Goal: Information Seeking & Learning: Learn about a topic

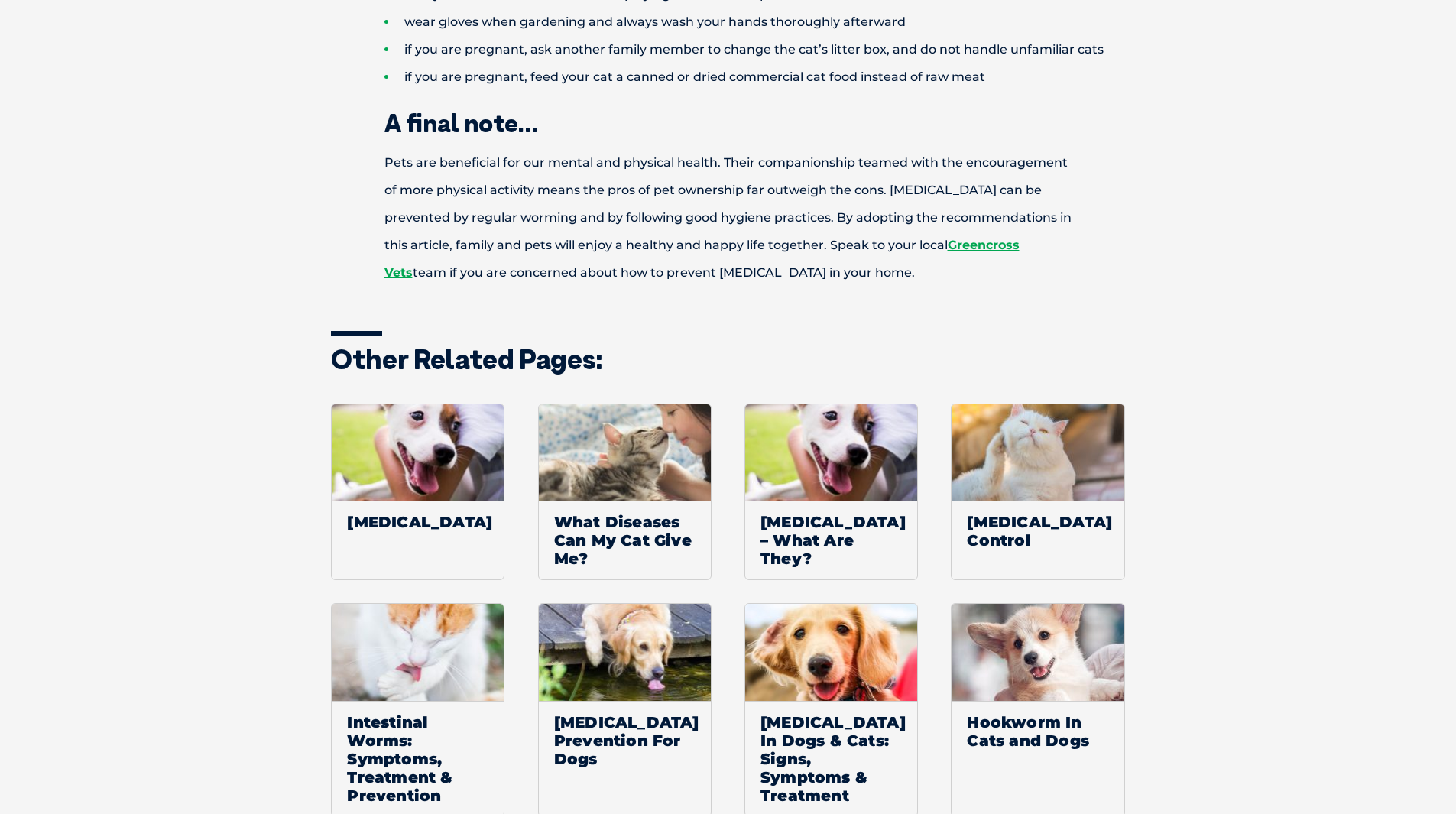
scroll to position [2400, 0]
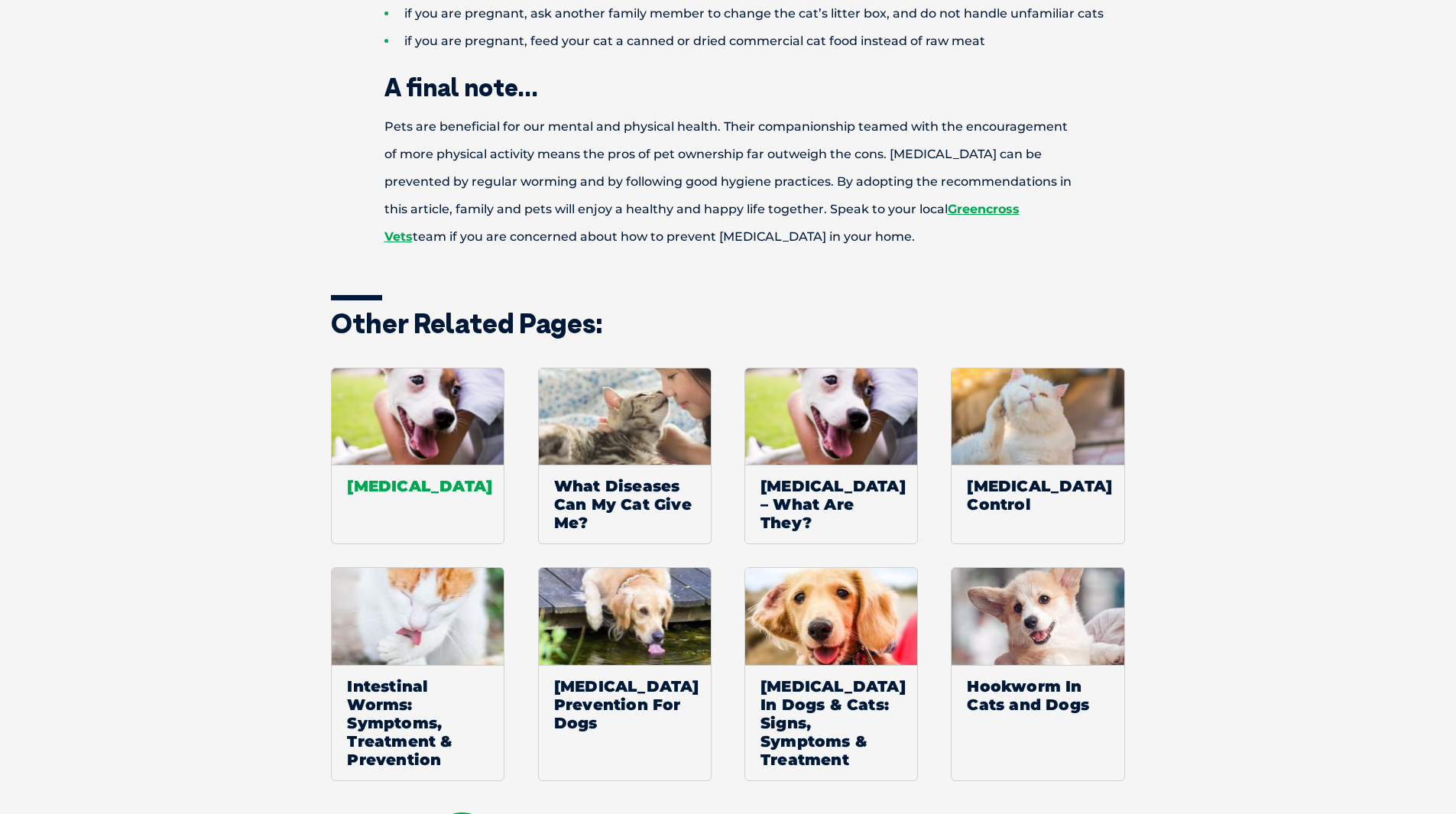
click at [374, 464] on span "[MEDICAL_DATA]" at bounding box center [418, 485] width 172 height 42
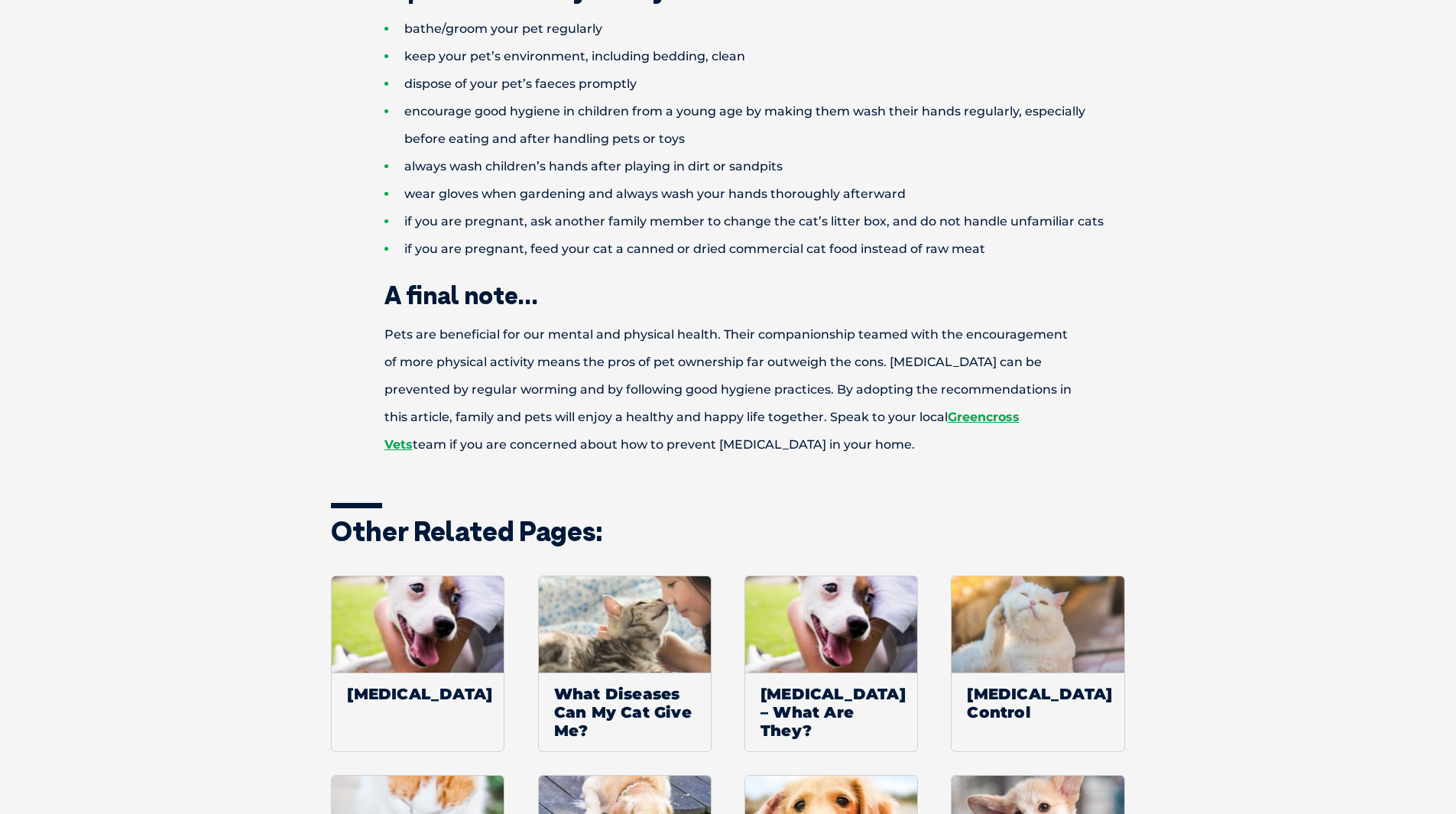
scroll to position [2221, 0]
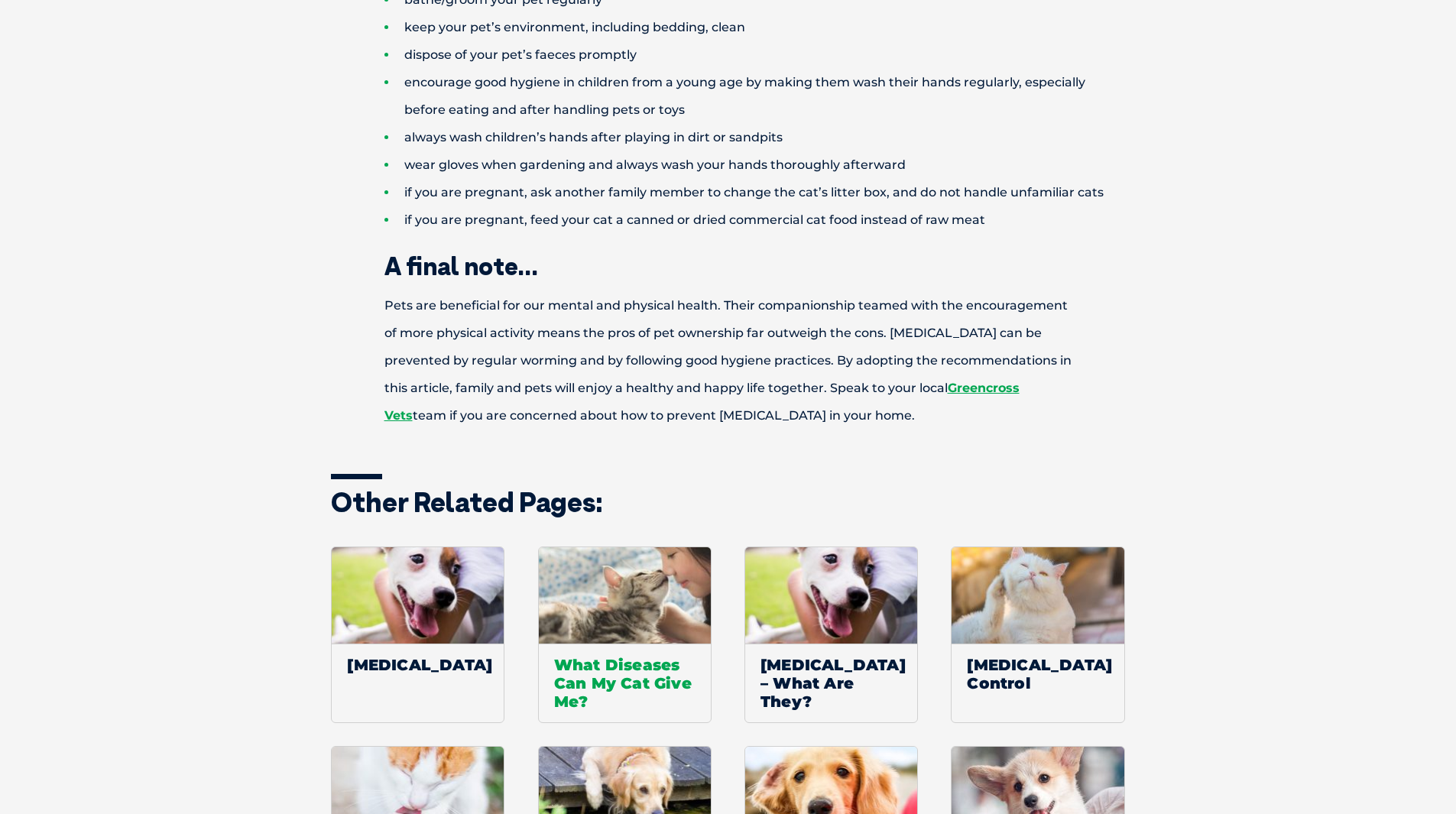
click at [652, 643] on span "What Diseases Can My Cat Give Me?" at bounding box center [625, 683] width 172 height 78
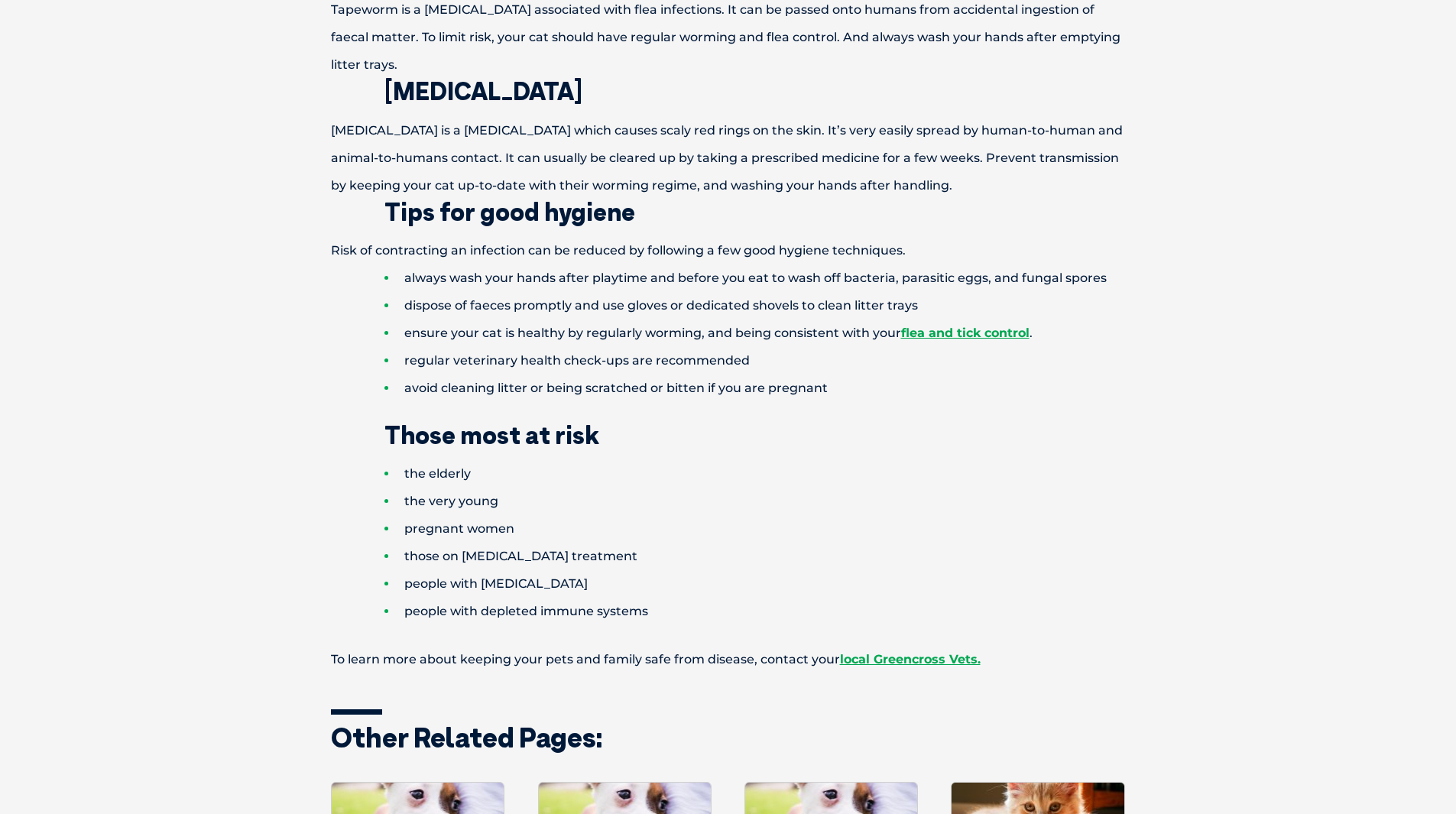
scroll to position [1137, 0]
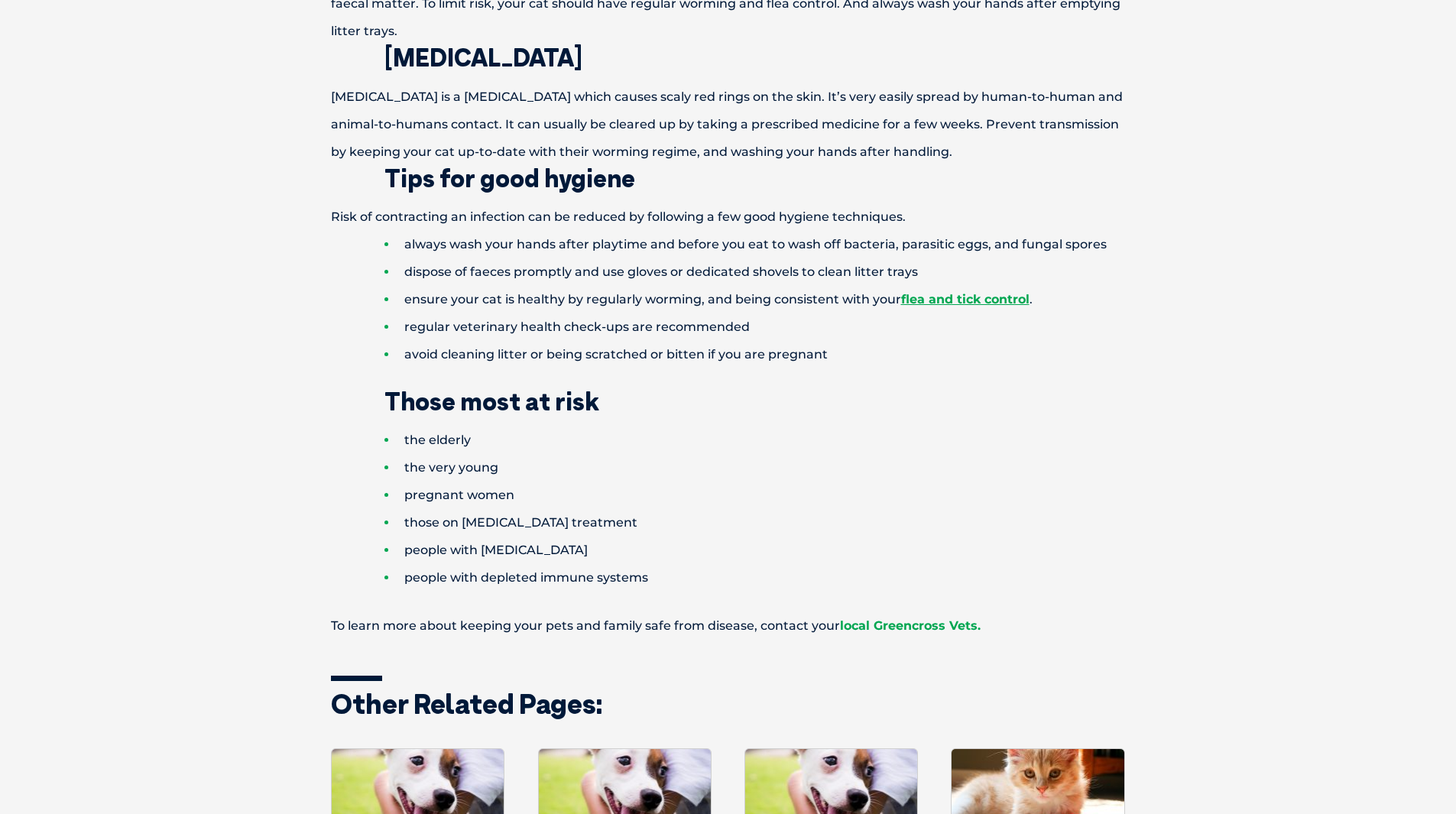
click at [895, 618] on link "local Greencross Vets." at bounding box center [910, 626] width 141 height 15
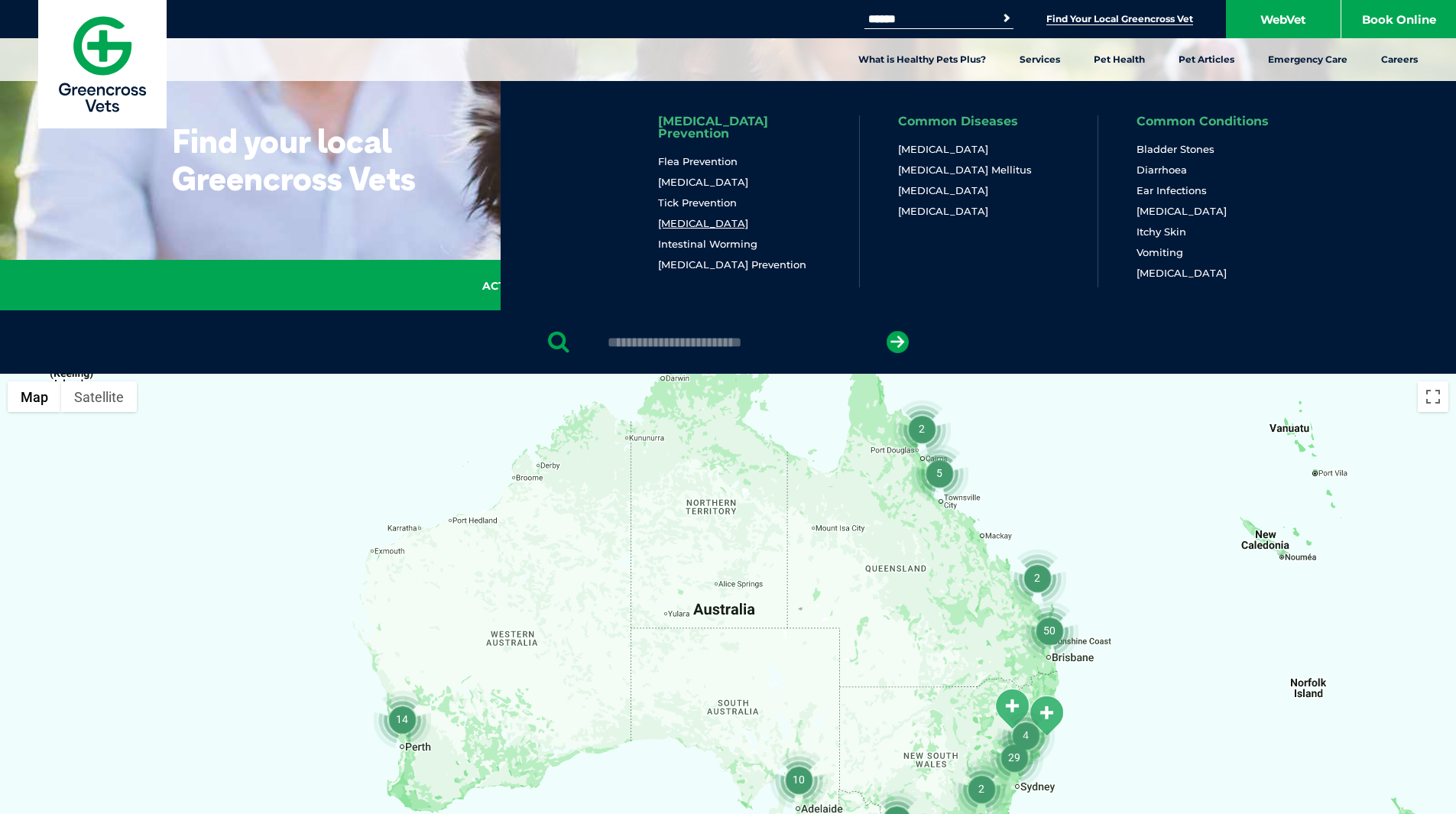
click at [727, 217] on link "[MEDICAL_DATA]" at bounding box center [703, 224] width 90 height 13
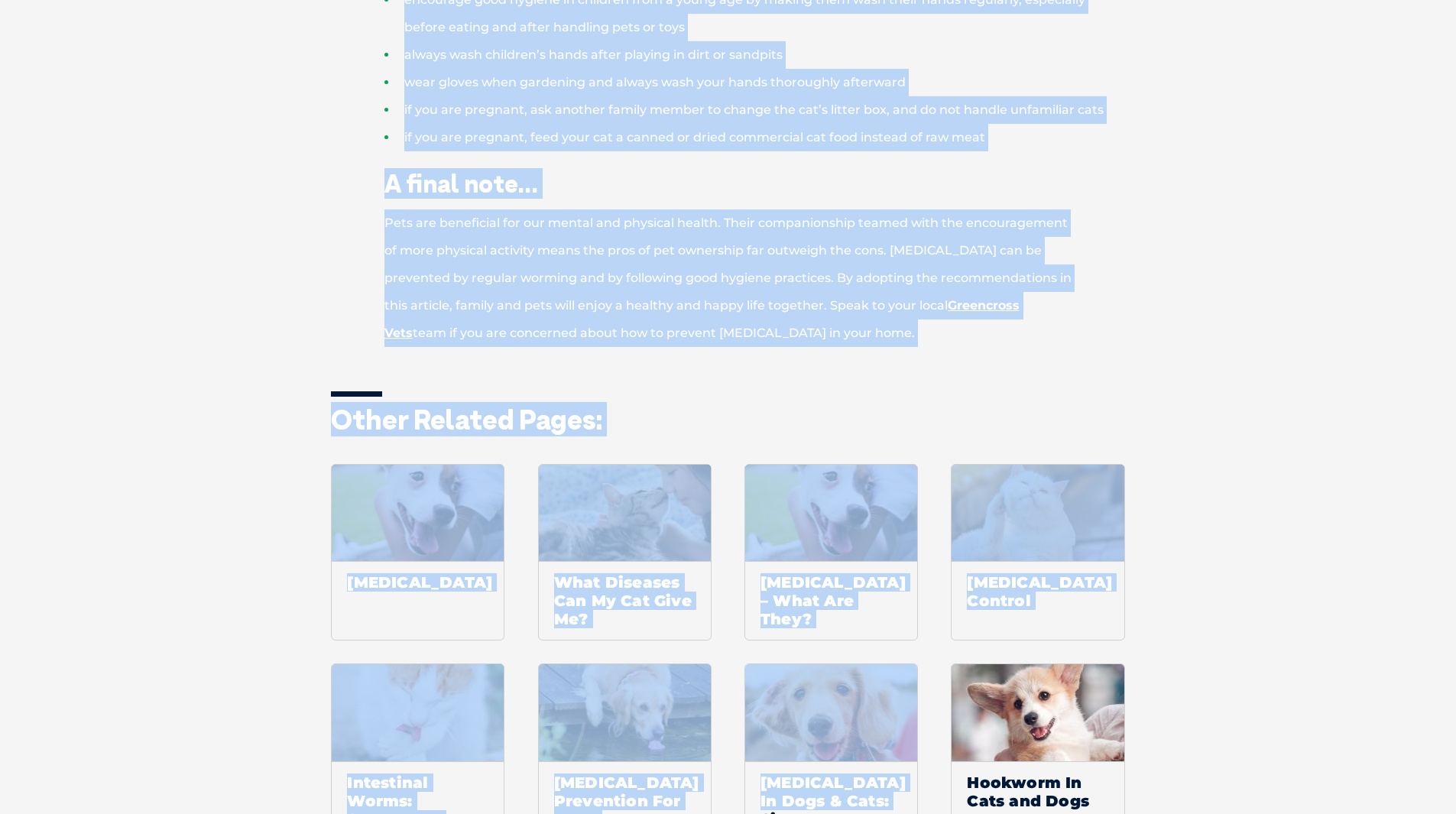
scroll to position [2366, 0]
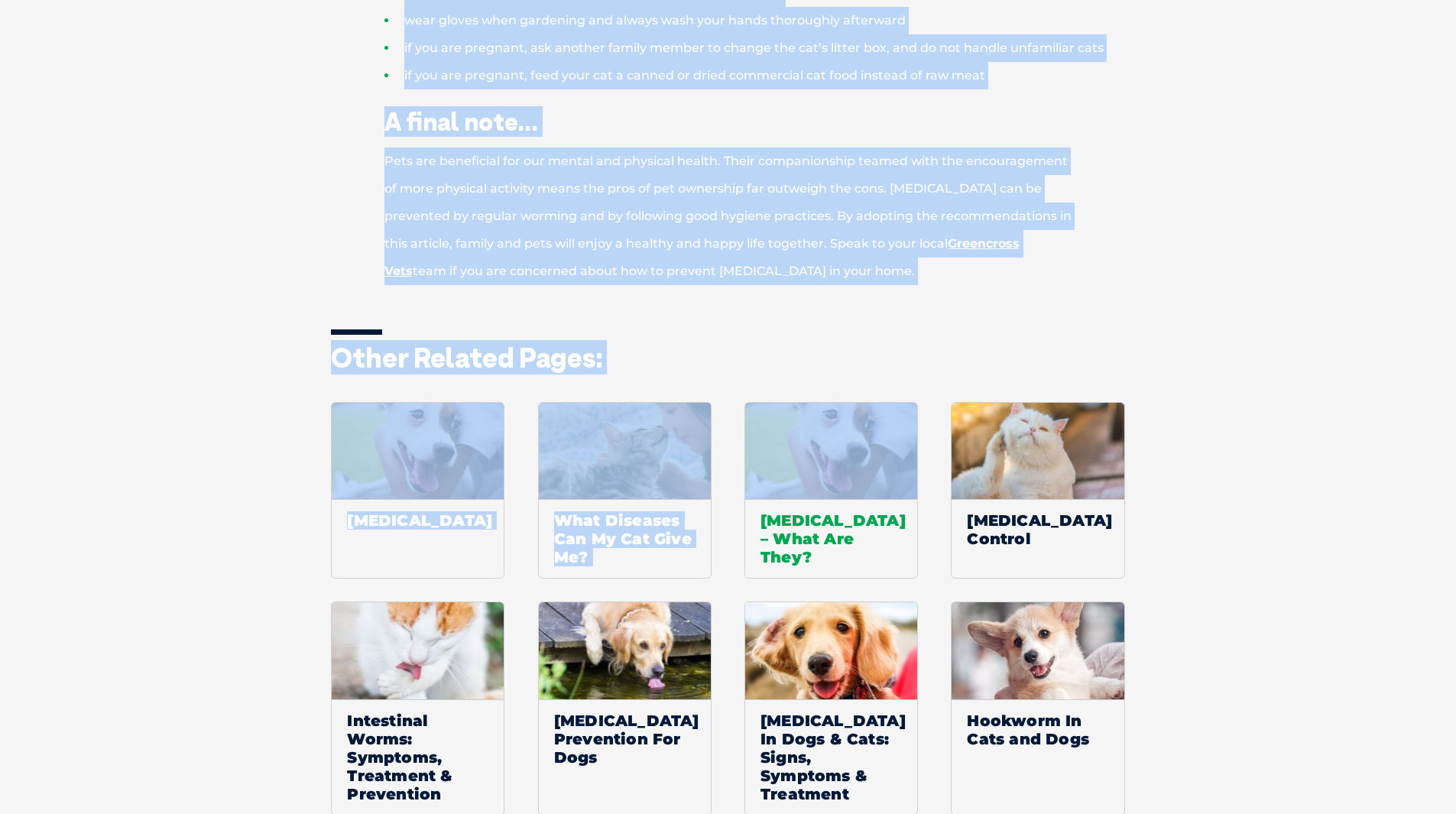
drag, startPoint x: 389, startPoint y: 62, endPoint x: 851, endPoint y: 386, distance: 564.3
copy div "What are zoonotic diseases? Zoonotic diseases or ‘Zoonoses’ are animal diseases…"
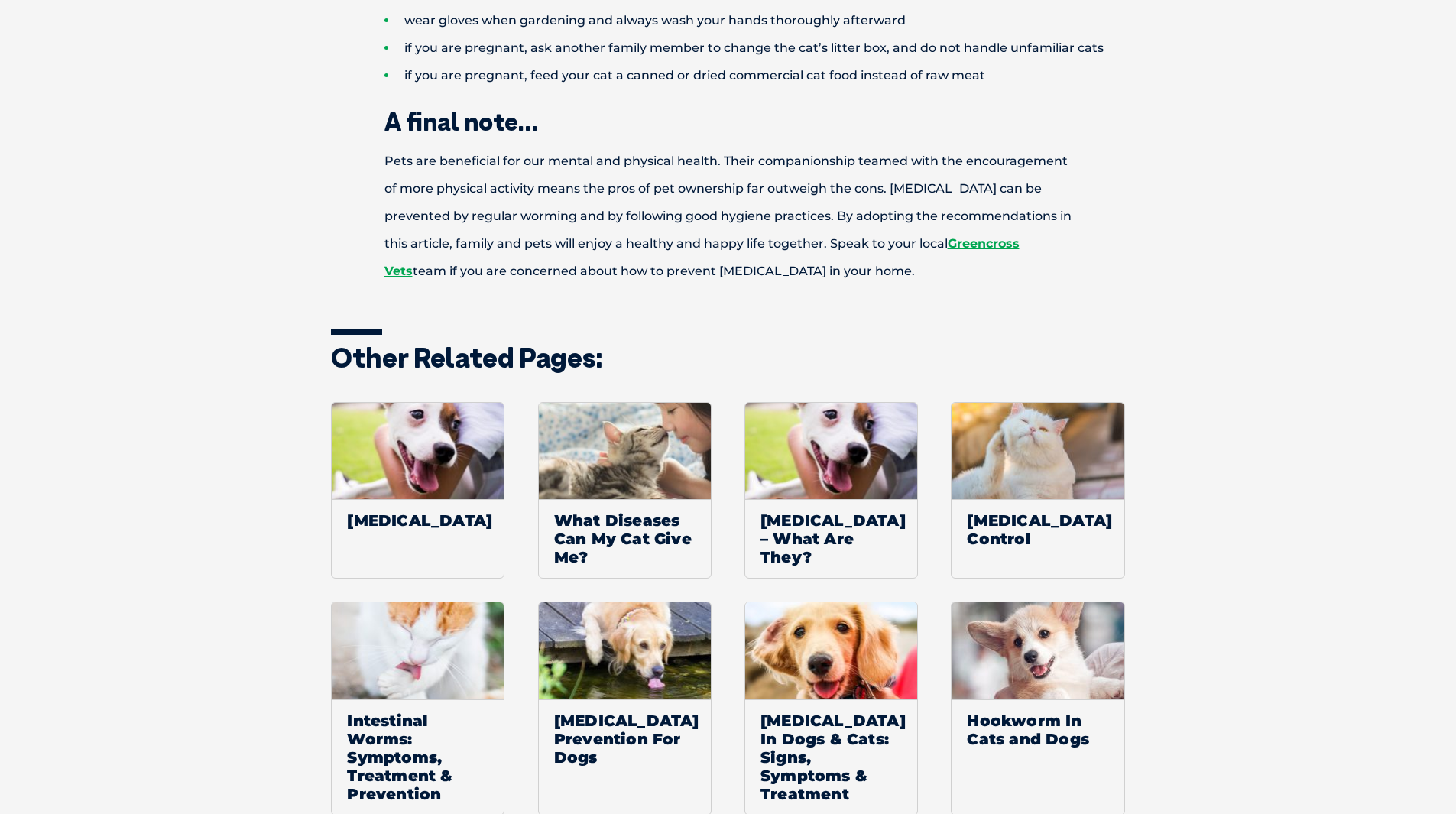
click at [836, 242] on p "Pets are beneficial for our mental and physical health. Their companionship tea…" at bounding box center [728, 216] width 795 height 138
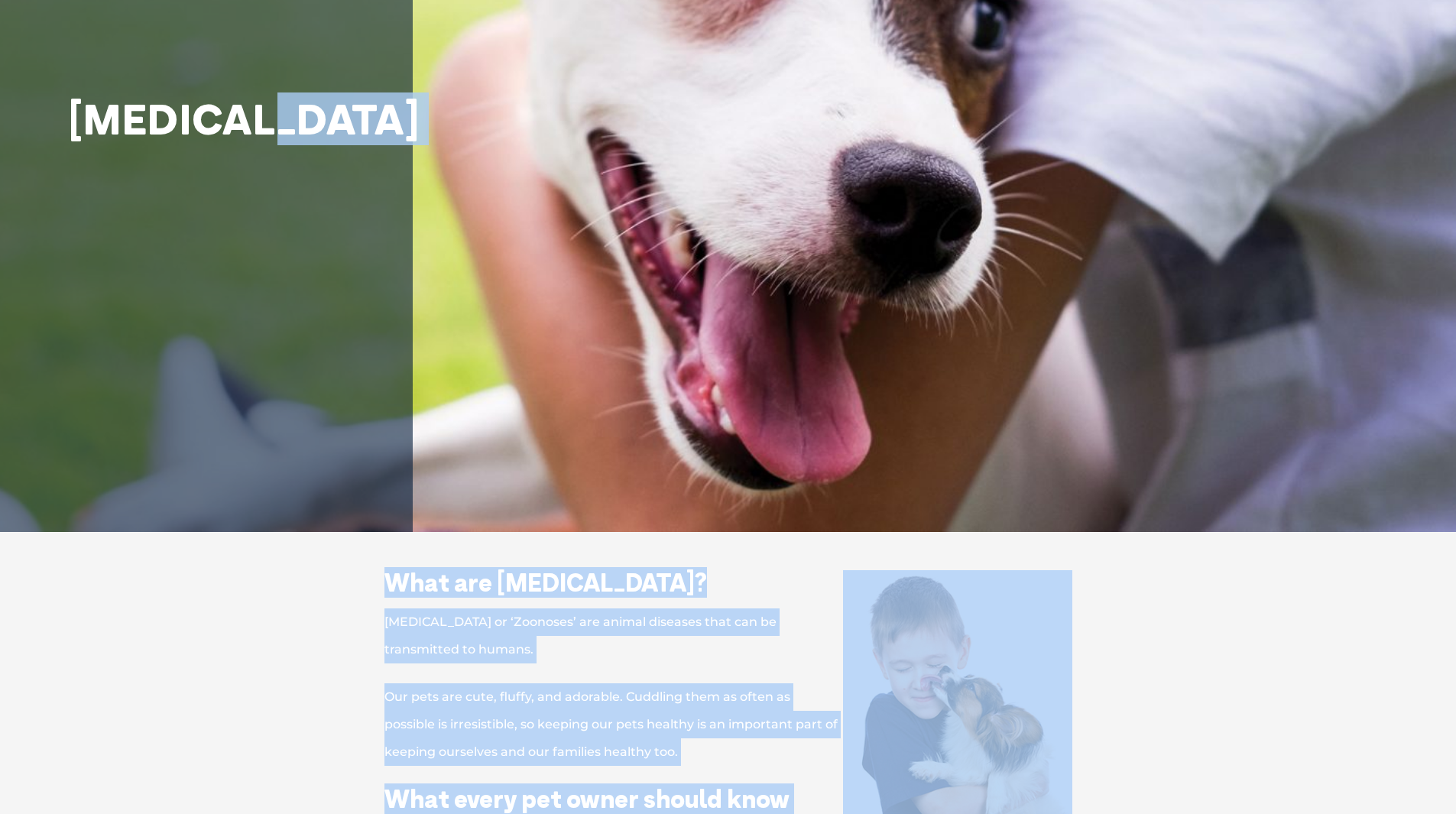
scroll to position [113, 0]
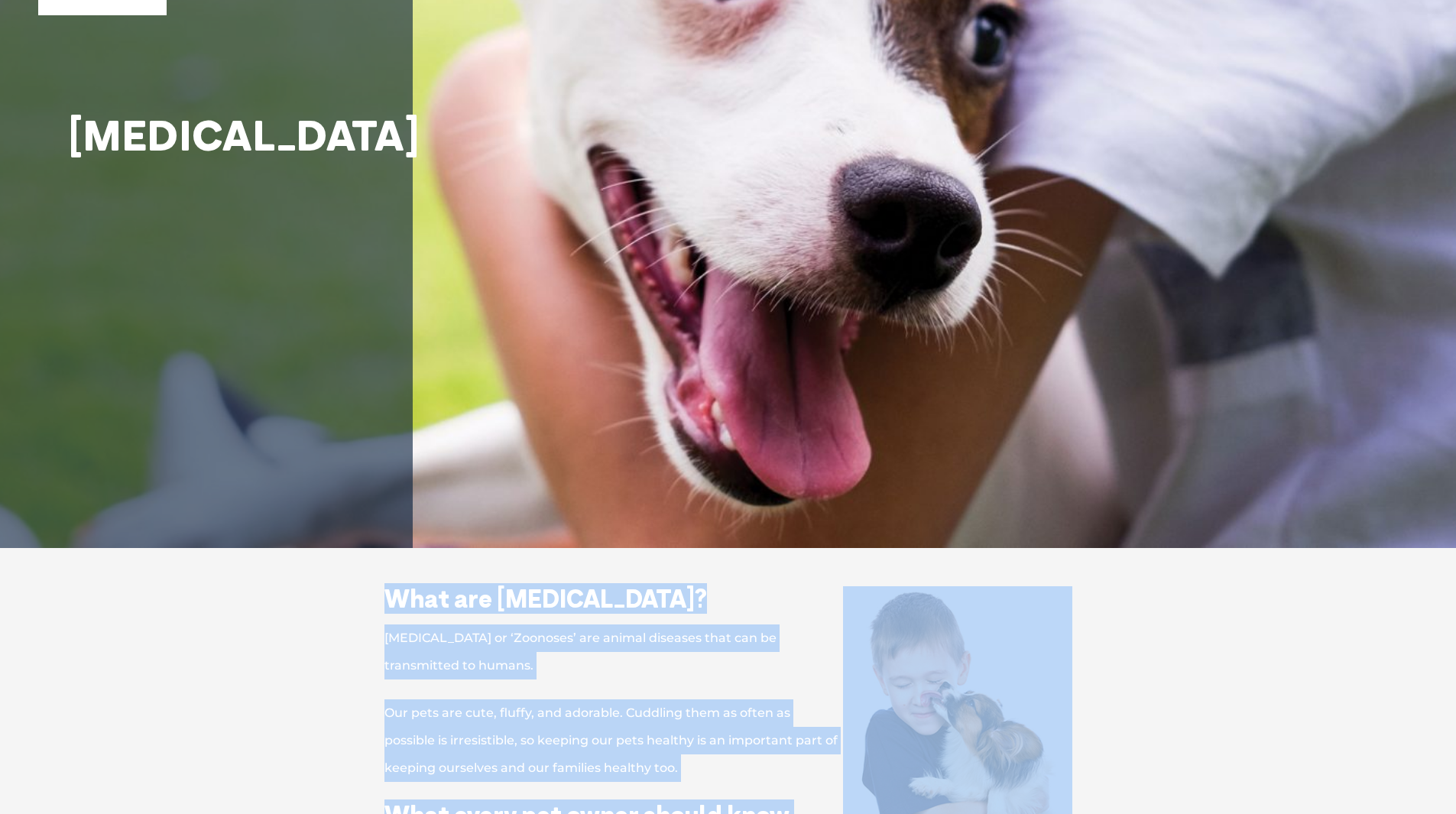
drag, startPoint x: 831, startPoint y: 244, endPoint x: 378, endPoint y: 595, distance: 573.1
copy div "What are zoonotic diseases? Zoonotic diseases or ‘Zoonoses’ are animal diseases…"
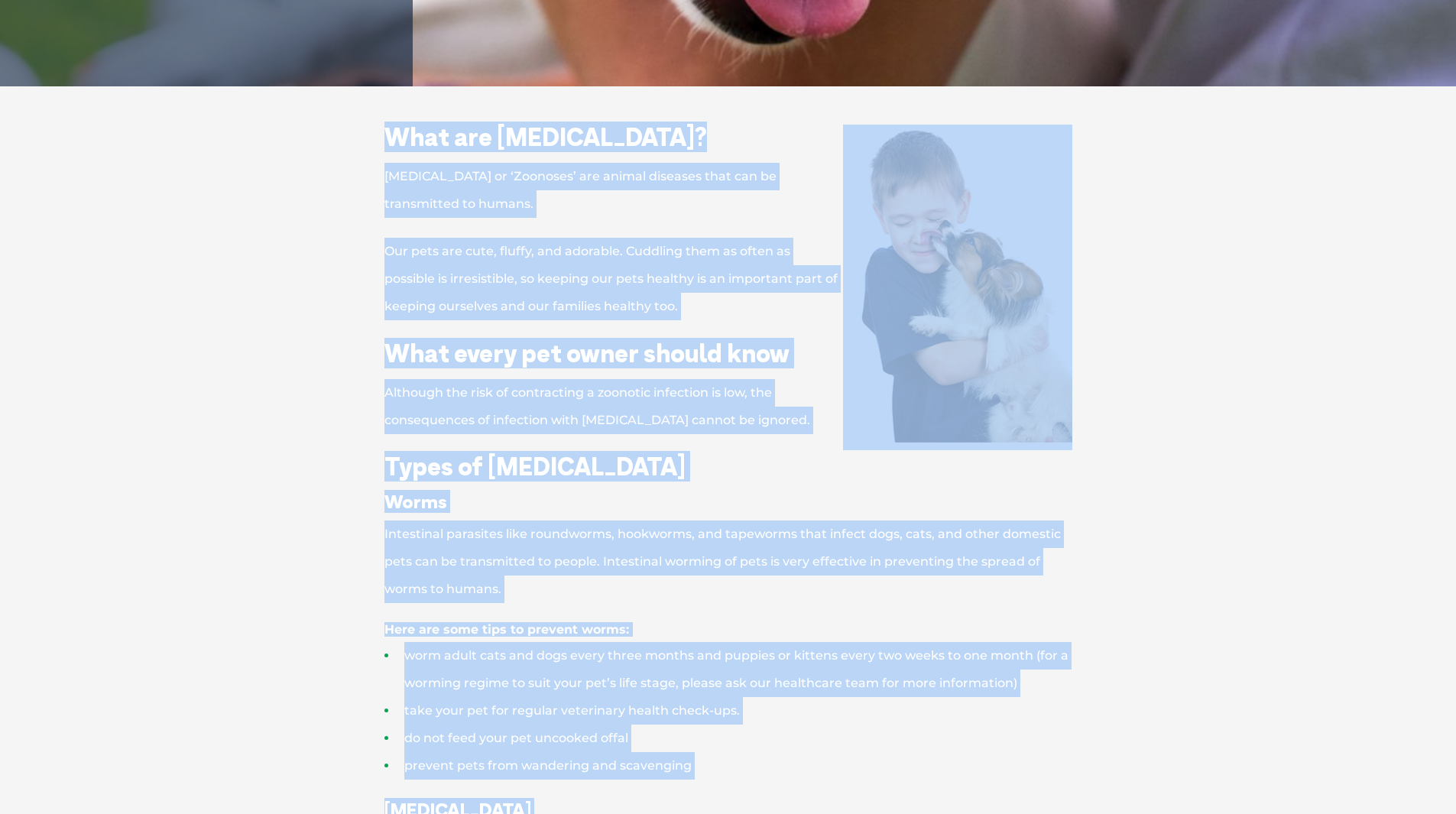
scroll to position [568, 0]
